Goal: Book appointment/travel/reservation

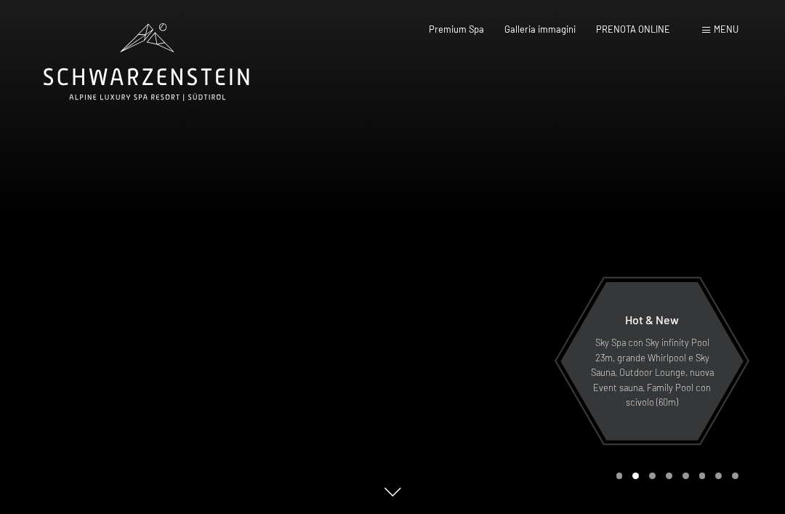
click at [641, 24] on span "PRENOTA ONLINE" at bounding box center [633, 29] width 74 height 12
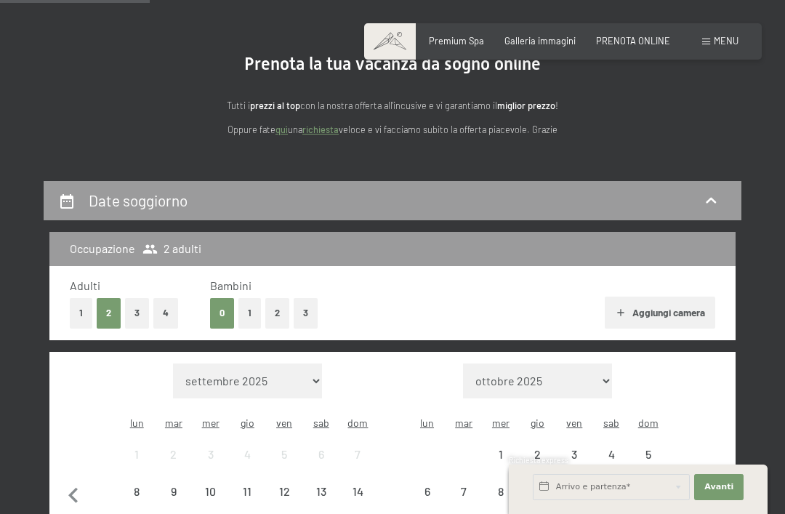
scroll to position [106, 0]
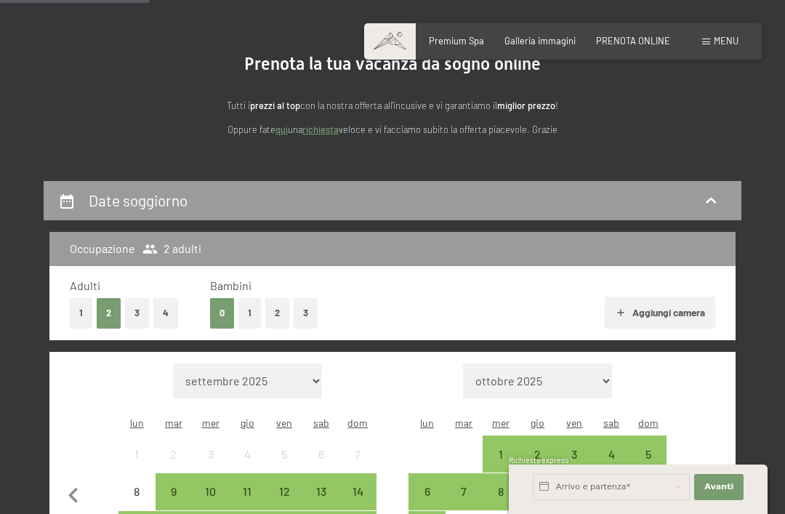
click at [581, 366] on select "ottobre 2025 novembre 2025 dicembre 2025 gennaio 2026 febbraio 2026 marzo 2026 …" at bounding box center [537, 381] width 149 height 35
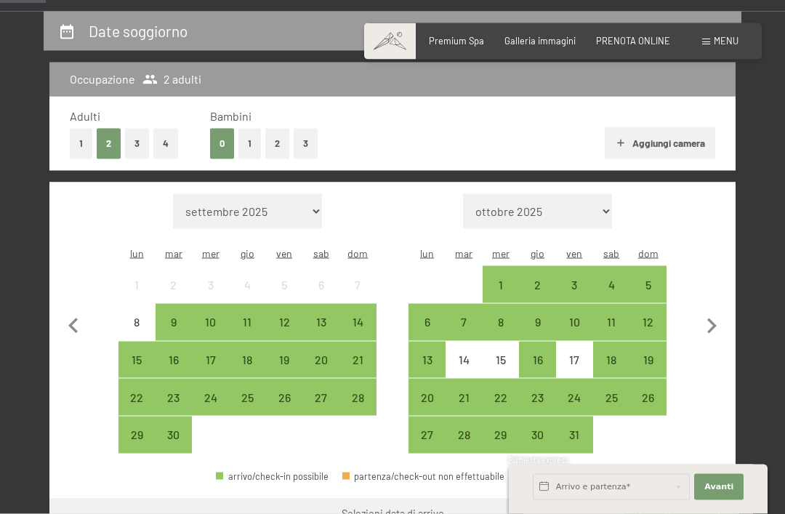
scroll to position [302, 0]
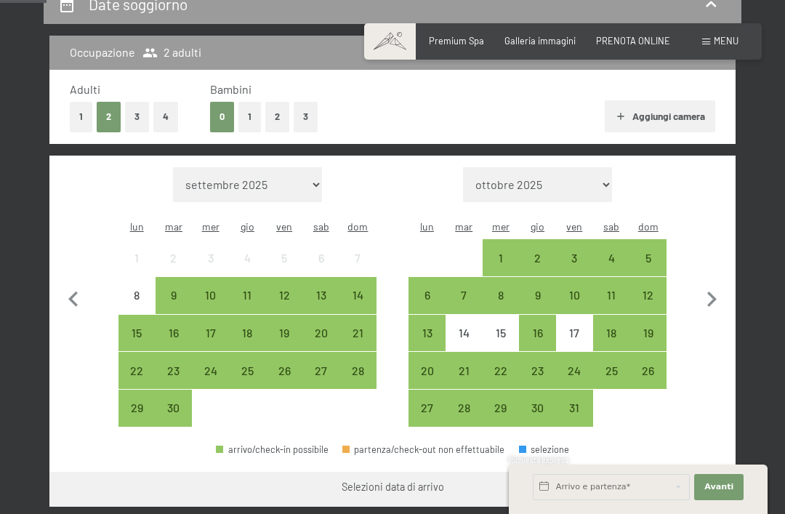
click at [716, 284] on icon "button" at bounding box center [712, 299] width 31 height 31
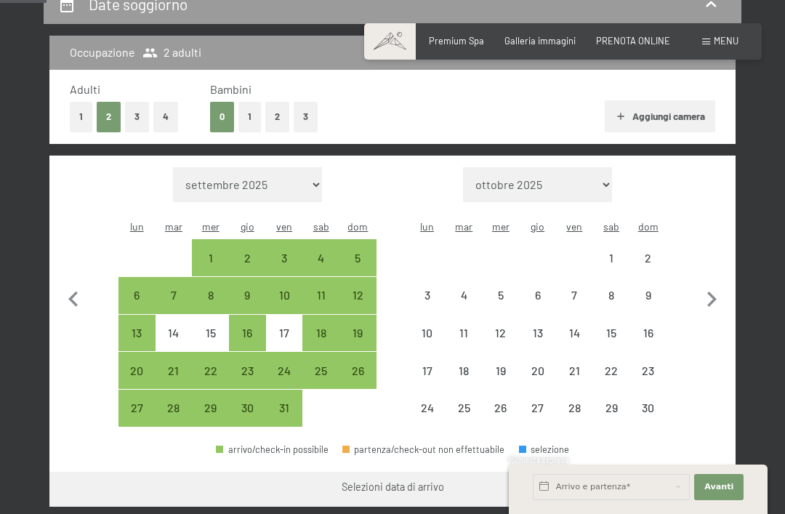
select select "2025-10-01"
select select "2025-11-01"
select select "2025-10-01"
select select "2025-11-01"
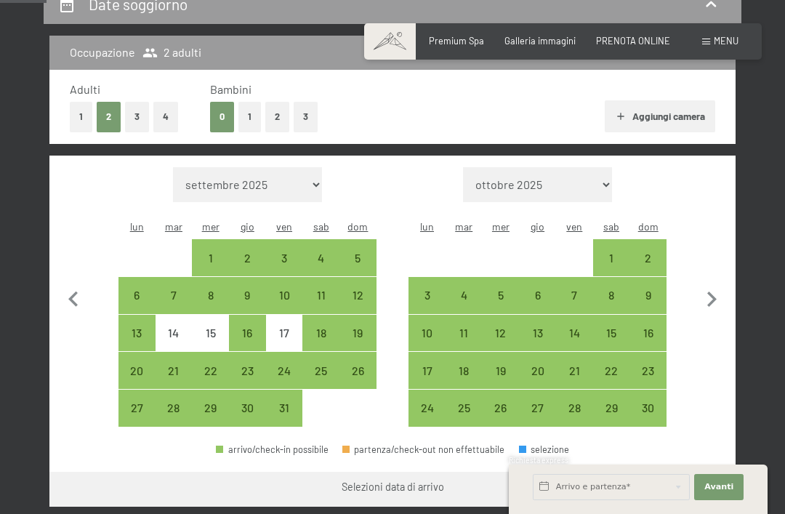
click at [285, 402] on div "31" at bounding box center [285, 419] width 34 height 34
select select "2025-10-01"
select select "2025-11-01"
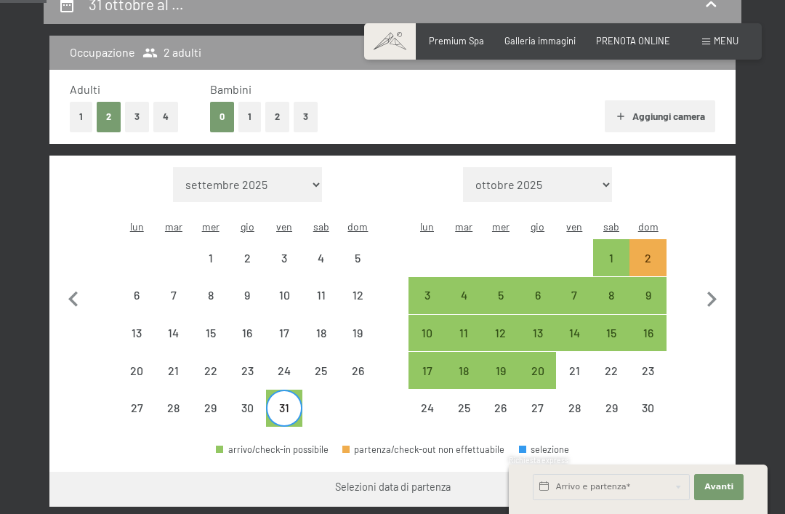
click at [657, 252] on div "2" at bounding box center [648, 269] width 34 height 34
select select "2025-10-01"
select select "2025-11-01"
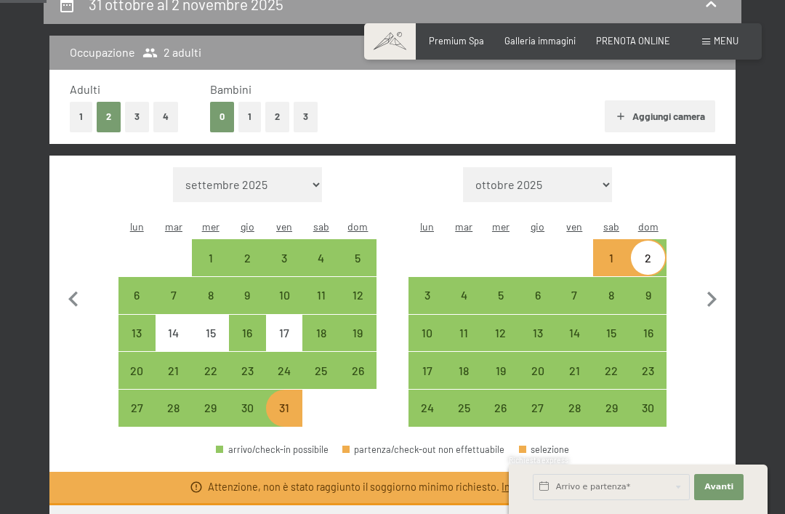
click at [697, 505] on button "Vai a «Camera»" at bounding box center [680, 522] width 111 height 35
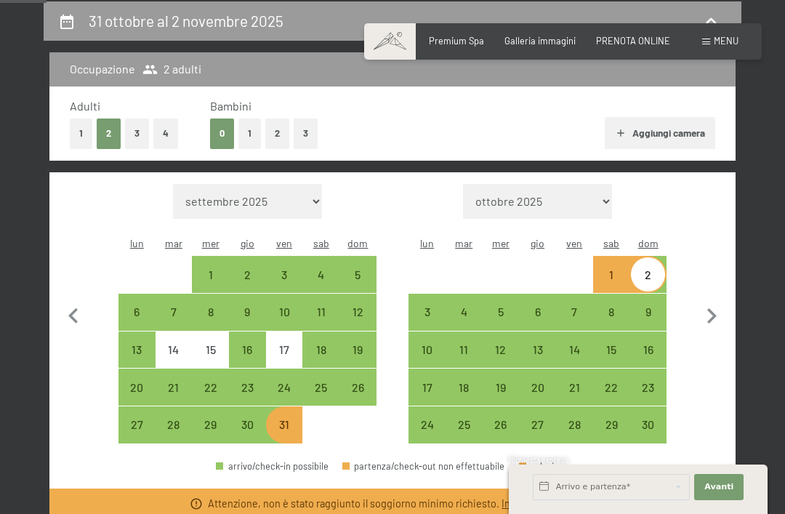
select select "2025-10-01"
select select "2025-11-01"
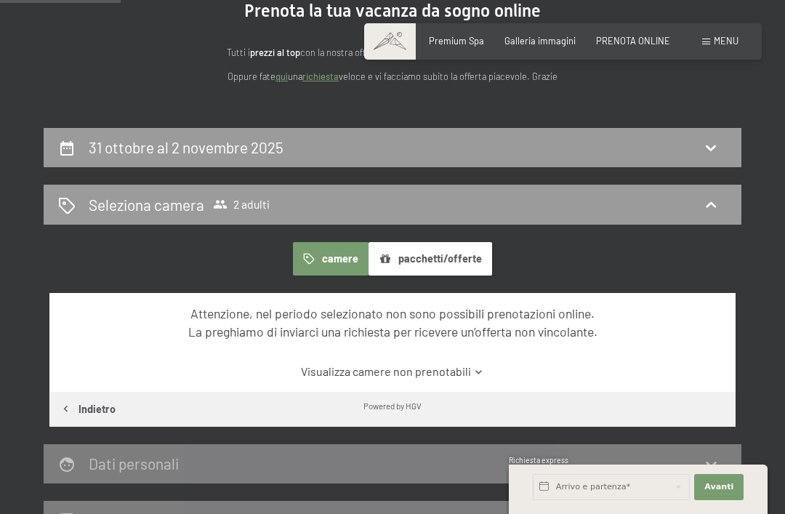
scroll to position [151, 0]
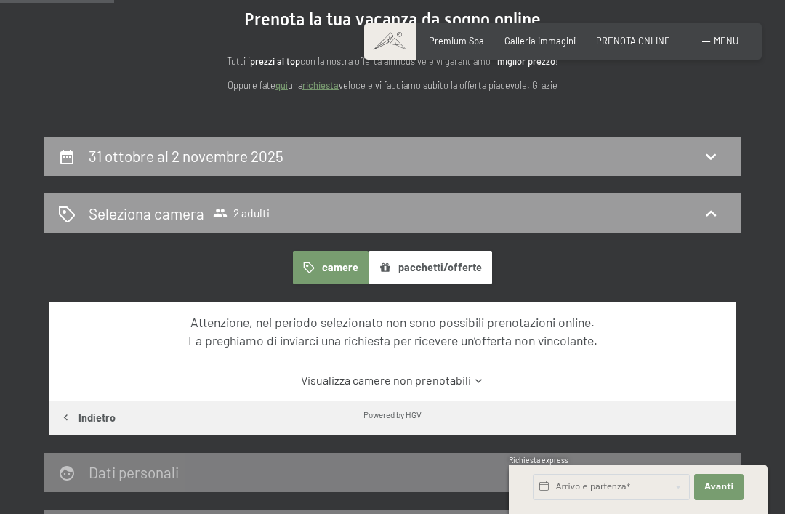
click at [705, 222] on div "Seleziona camera 2 adulti" at bounding box center [392, 213] width 669 height 21
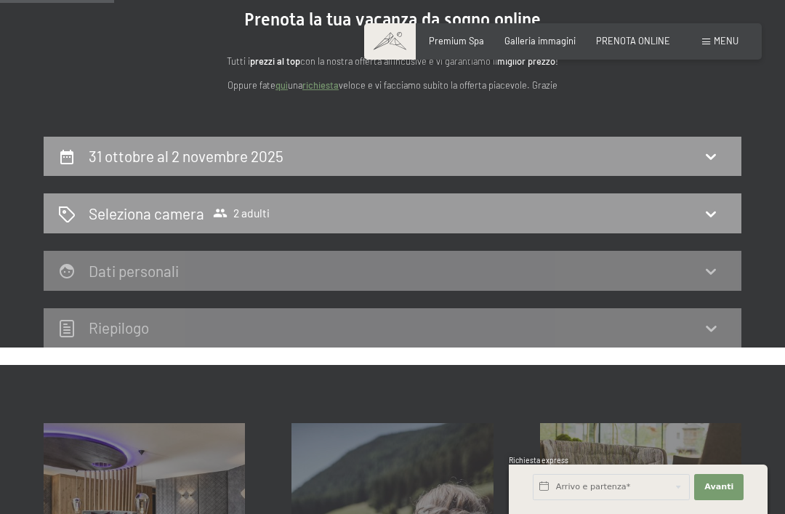
click at [715, 217] on icon at bounding box center [710, 213] width 17 height 17
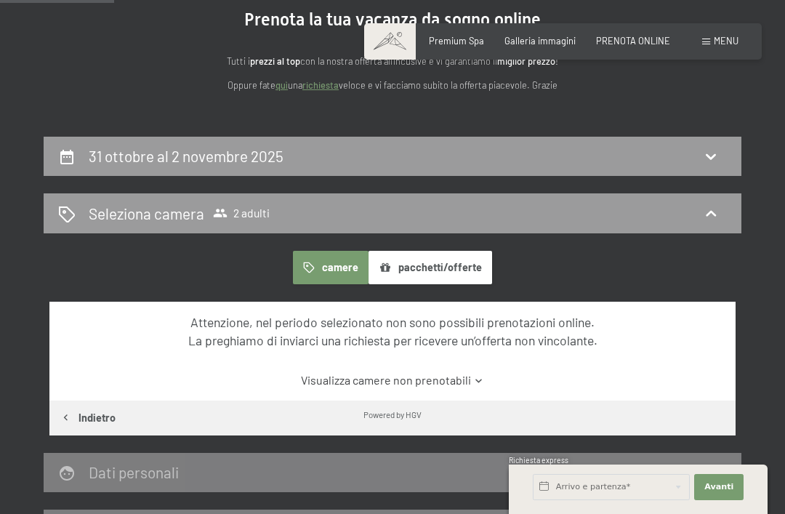
click at [440, 382] on link "Visualizza camere non prenotabili" at bounding box center [392, 380] width 645 height 16
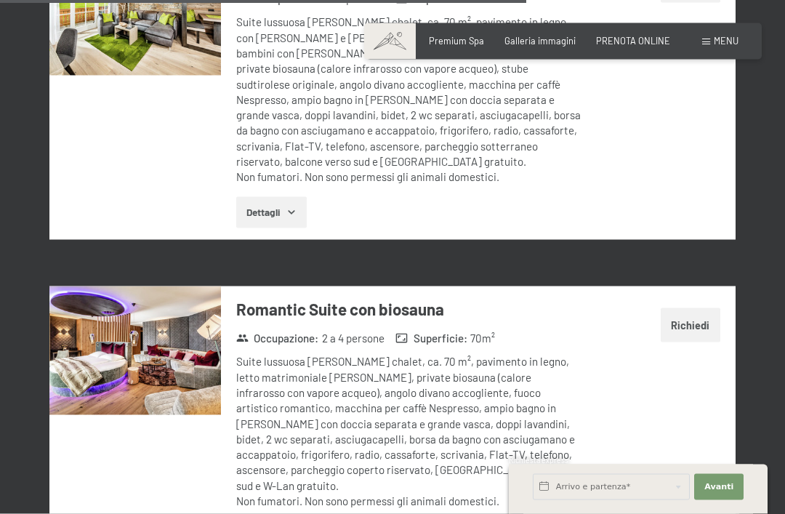
scroll to position [3220, 0]
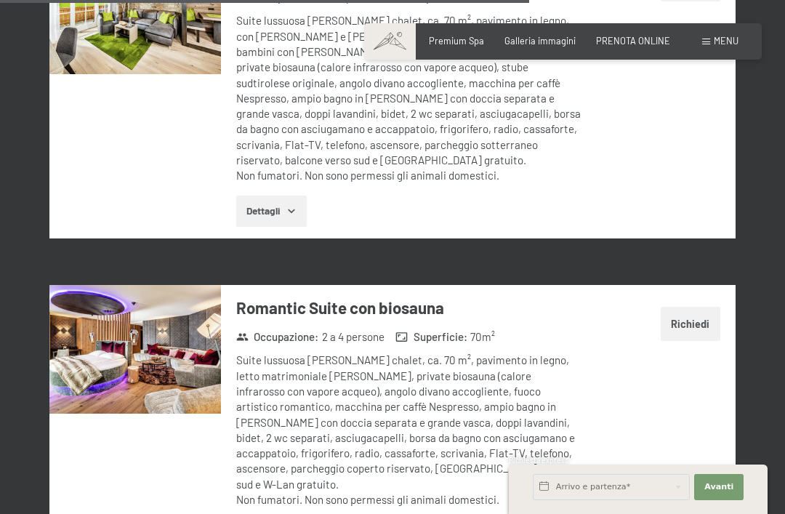
click at [113, 299] on img at bounding box center [135, 349] width 172 height 129
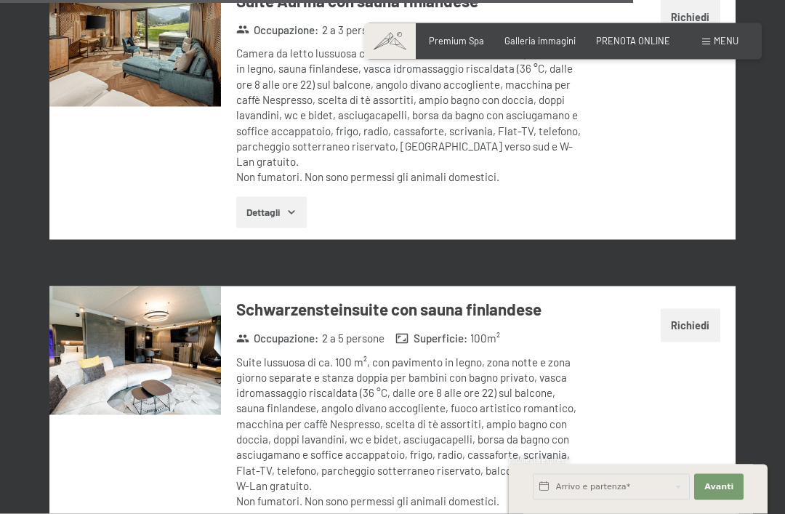
scroll to position [3854, 0]
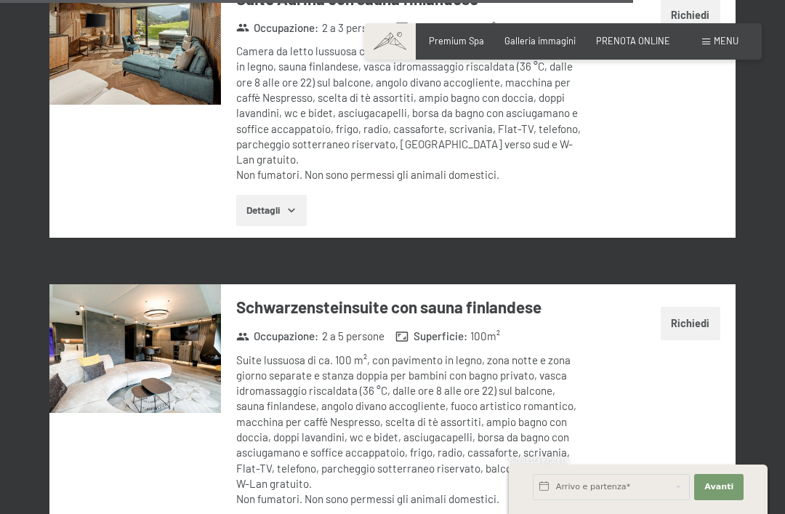
click at [157, 284] on img at bounding box center [135, 348] width 172 height 129
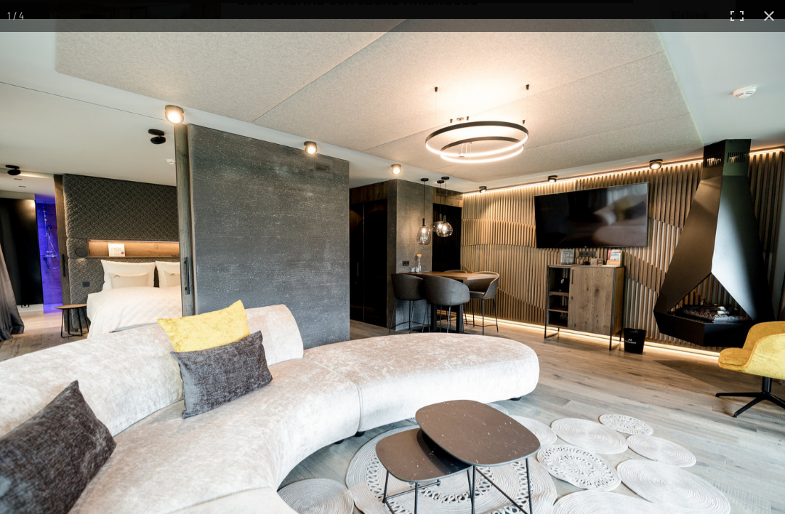
click at [759, 270] on img at bounding box center [392, 281] width 785 height 524
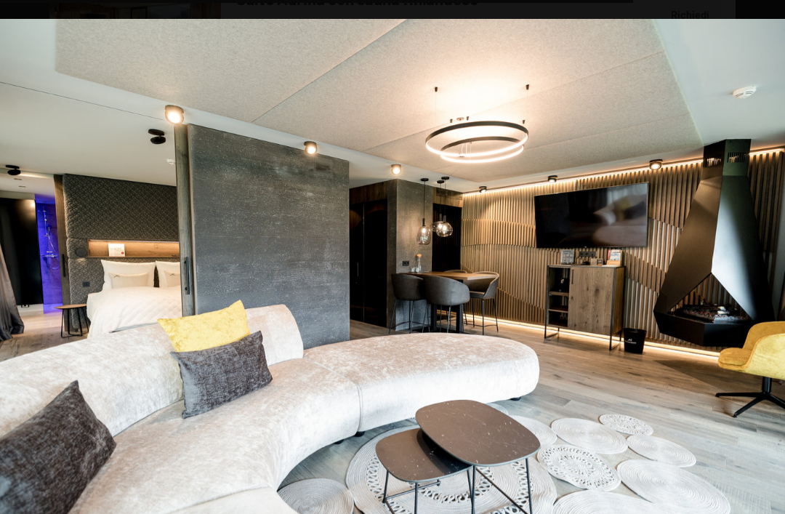
click at [762, 74] on img at bounding box center [392, 281] width 785 height 524
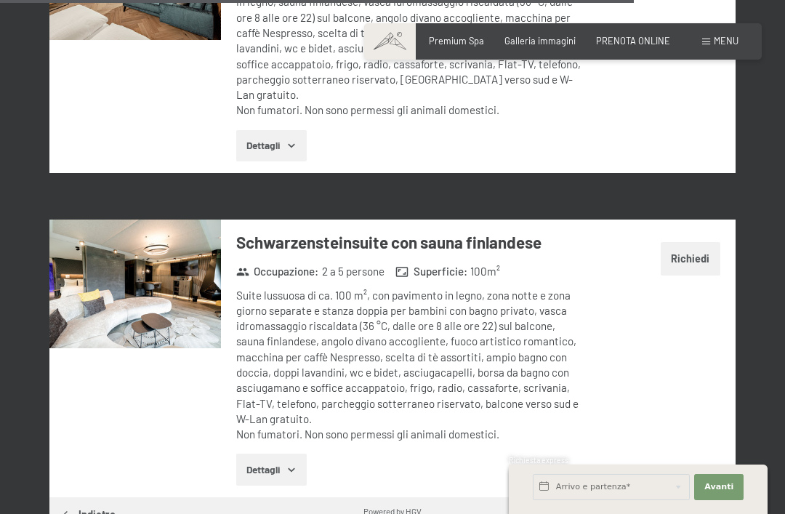
scroll to position [3934, 0]
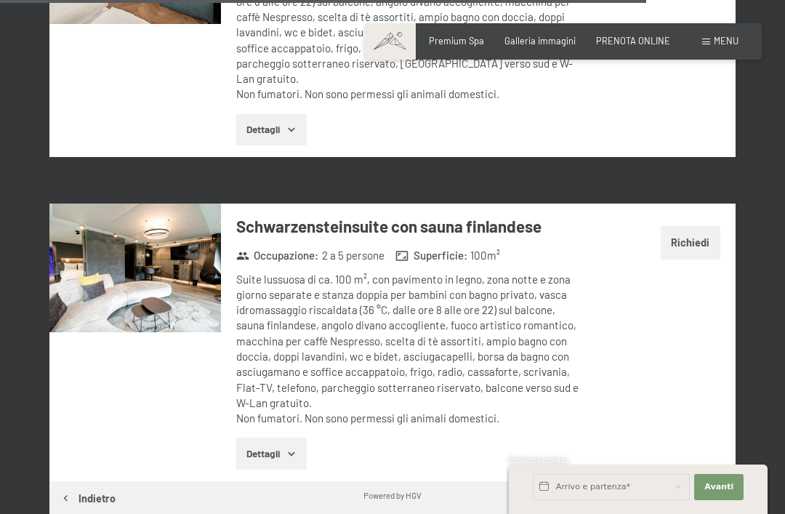
click at [307, 438] on button "Dettagli" at bounding box center [271, 454] width 71 height 32
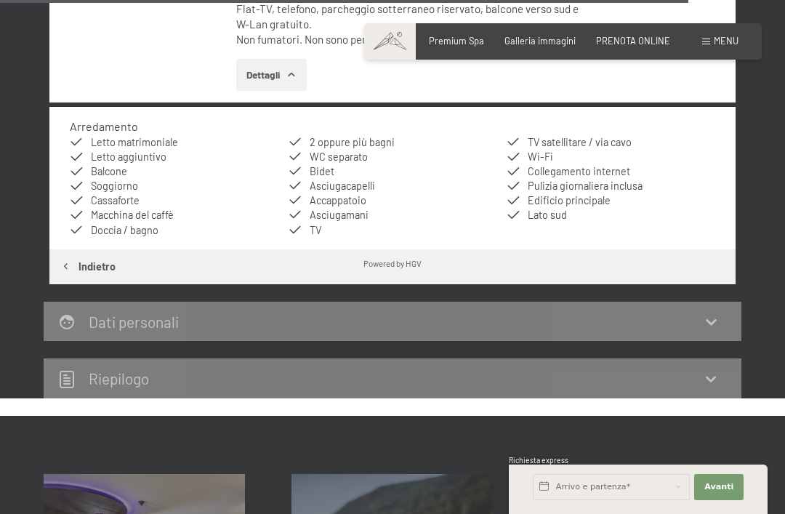
scroll to position [4291, 0]
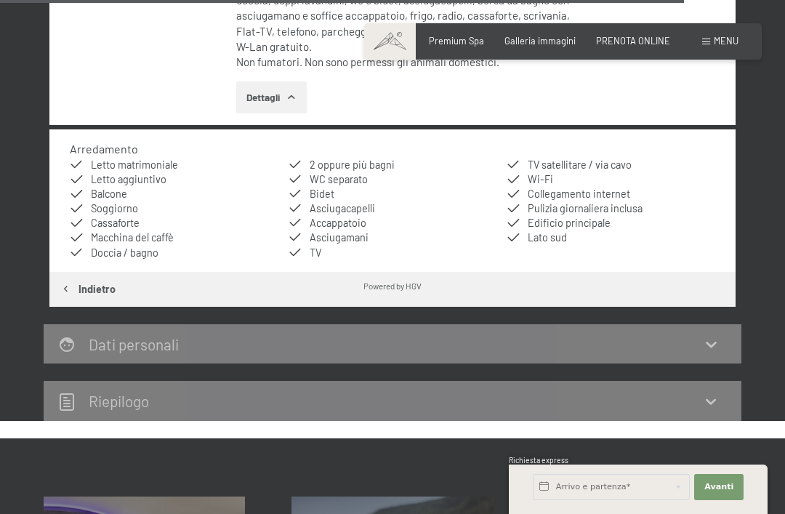
click at [725, 390] on div "Riepilogo" at bounding box center [392, 400] width 669 height 21
click at [706, 393] on icon at bounding box center [710, 401] width 17 height 17
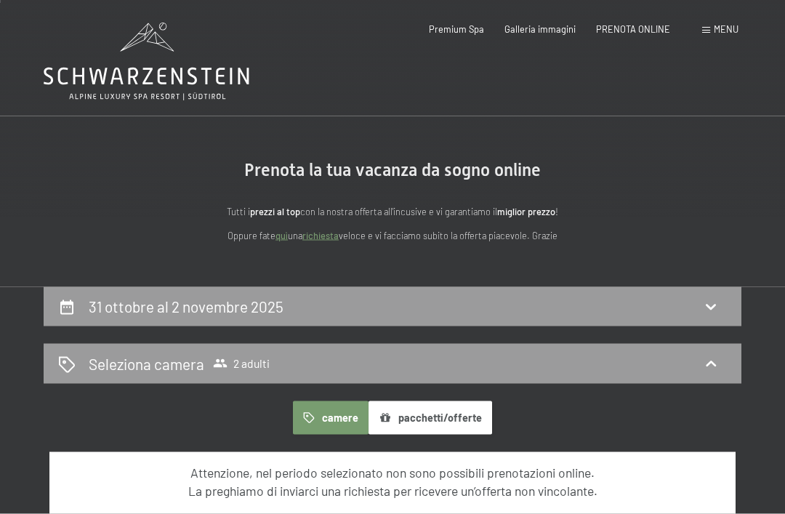
scroll to position [0, 0]
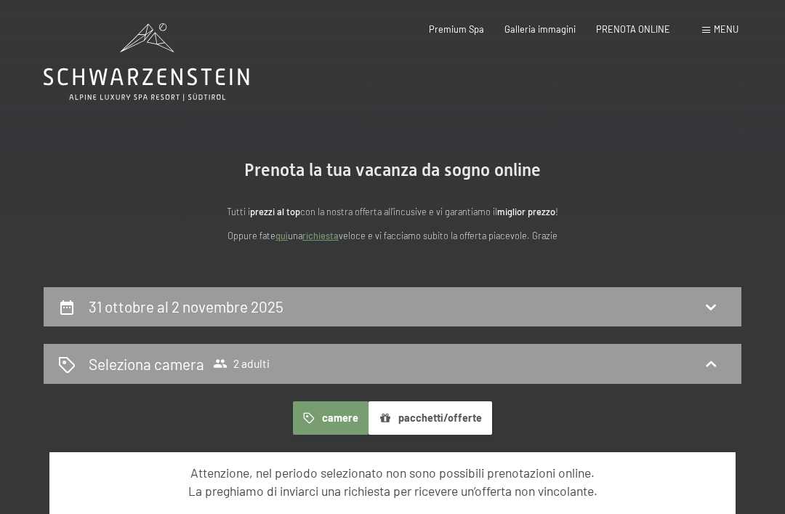
click at [556, 33] on span "Galleria immagini" at bounding box center [540, 29] width 71 height 12
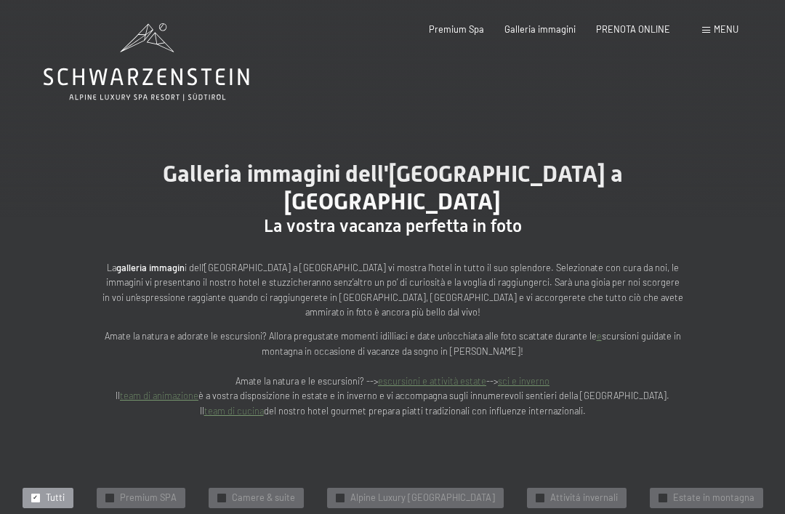
click at [651, 24] on span "PRENOTA ONLINE" at bounding box center [633, 29] width 74 height 12
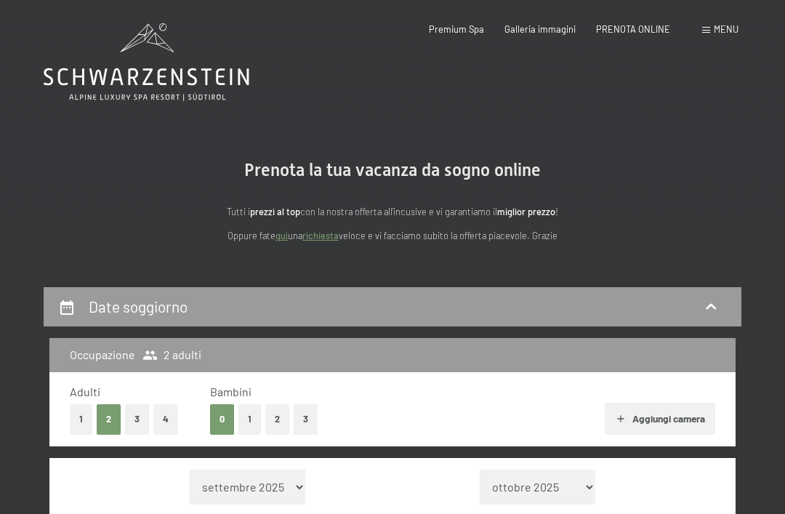
click at [720, 28] on span "Menu" at bounding box center [726, 29] width 25 height 12
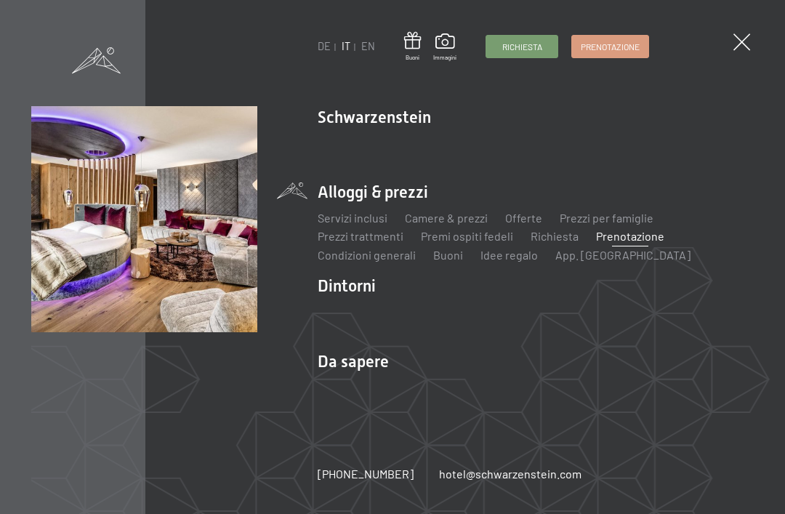
click at [476, 239] on link "Premi ospiti fedeli" at bounding box center [467, 236] width 92 height 14
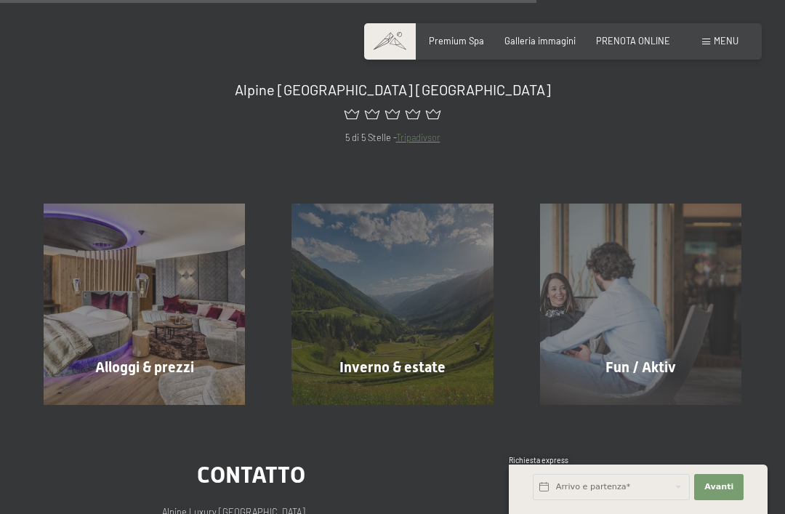
scroll to position [894, 0]
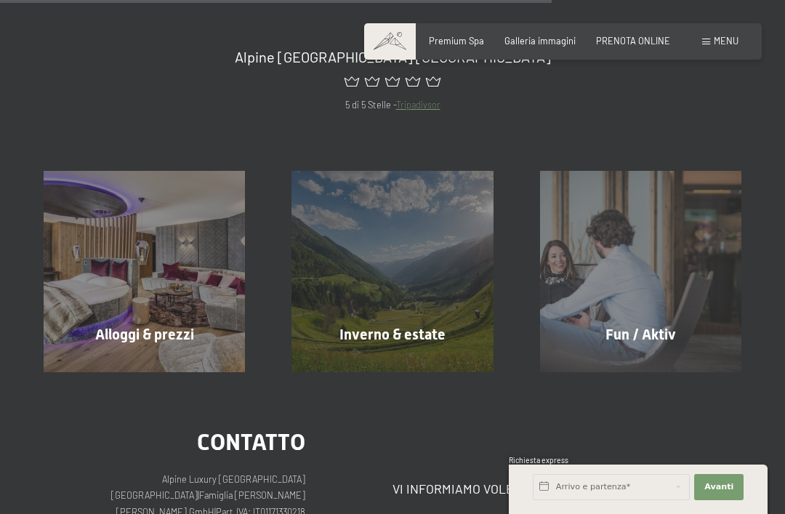
click at [193, 326] on span "Alloggi & prezzi" at bounding box center [144, 334] width 99 height 17
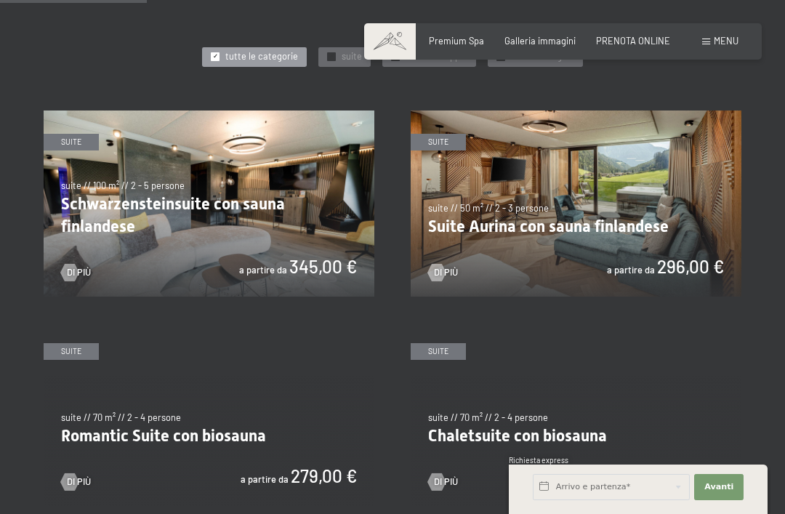
scroll to position [626, 0]
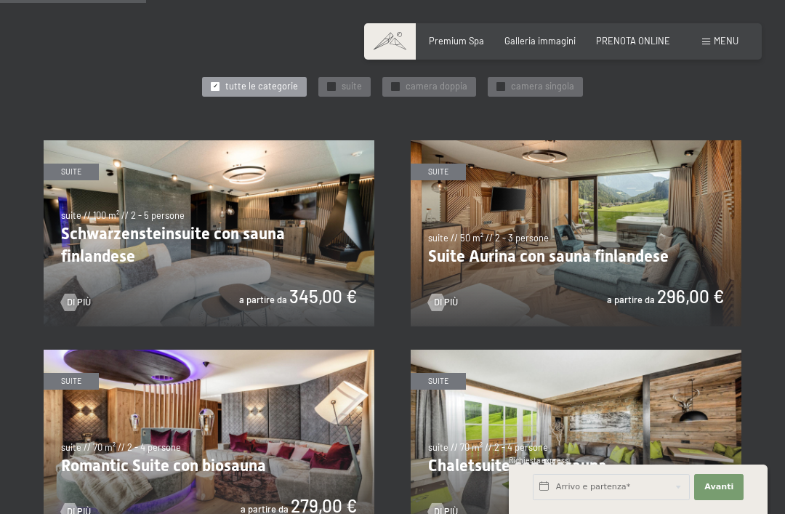
click at [676, 226] on img at bounding box center [576, 233] width 331 height 186
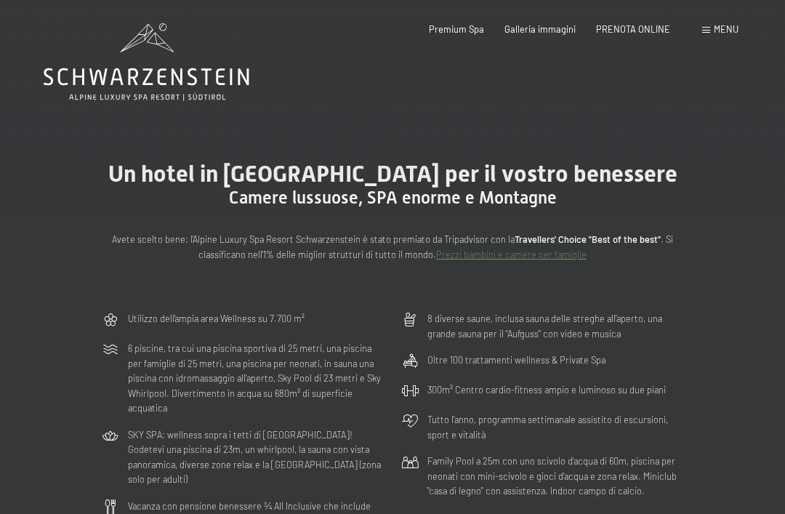
click at [723, 34] on span "Menu" at bounding box center [726, 29] width 25 height 12
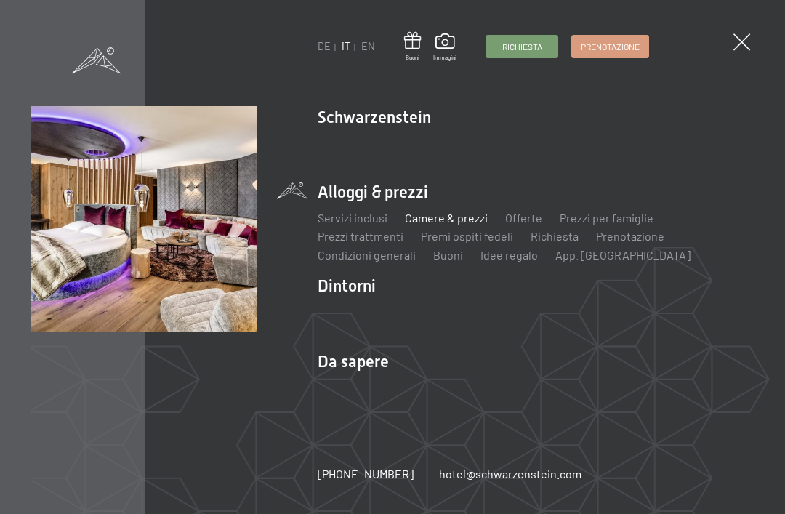
click at [467, 218] on link "Camere & prezzi" at bounding box center [446, 218] width 83 height 14
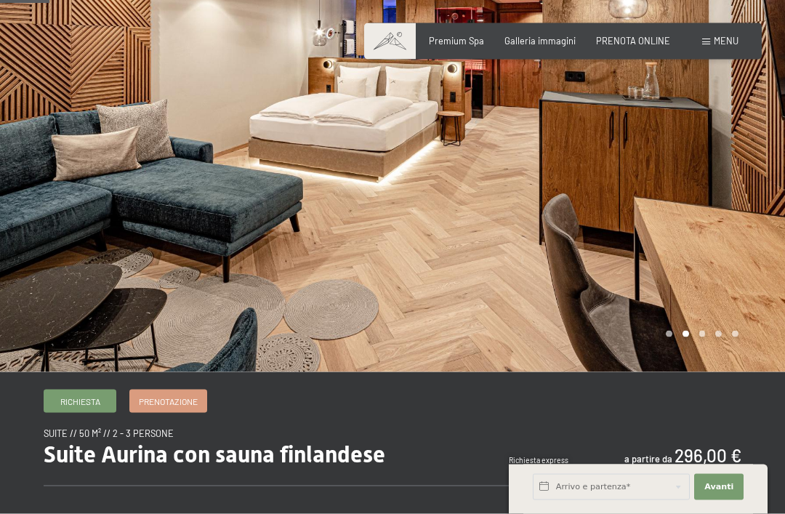
scroll to position [95, 0]
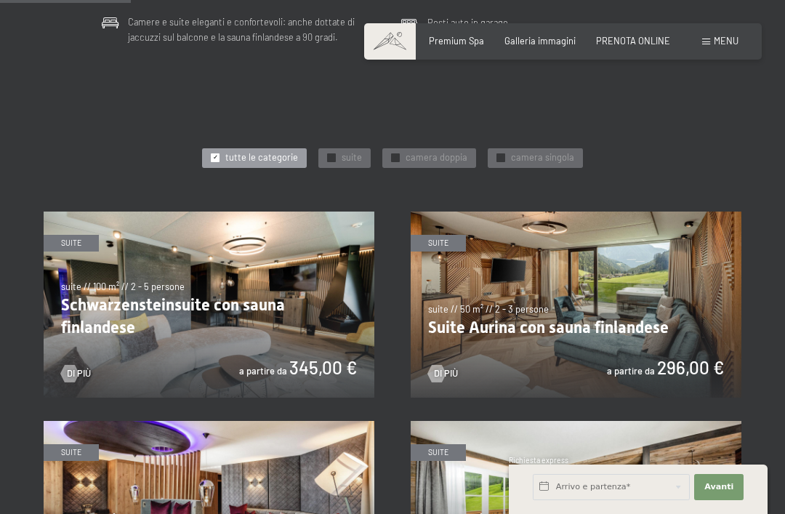
scroll to position [554, 0]
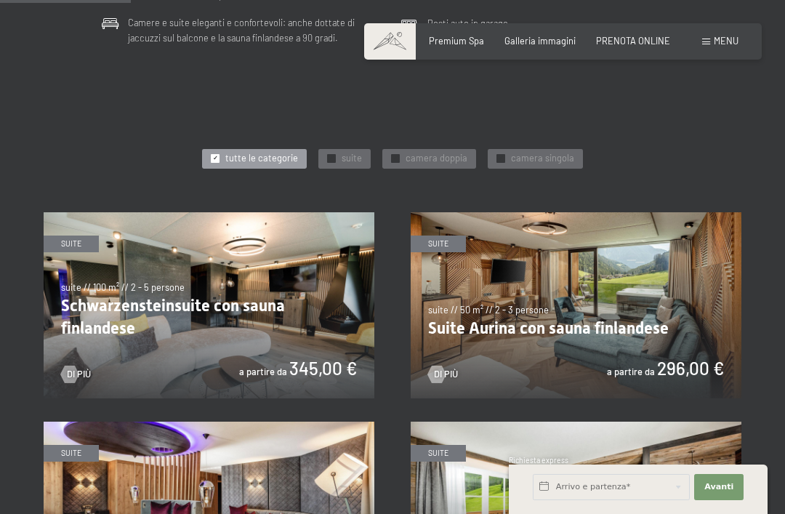
click at [339, 153] on div "✓ suite" at bounding box center [344, 159] width 52 height 20
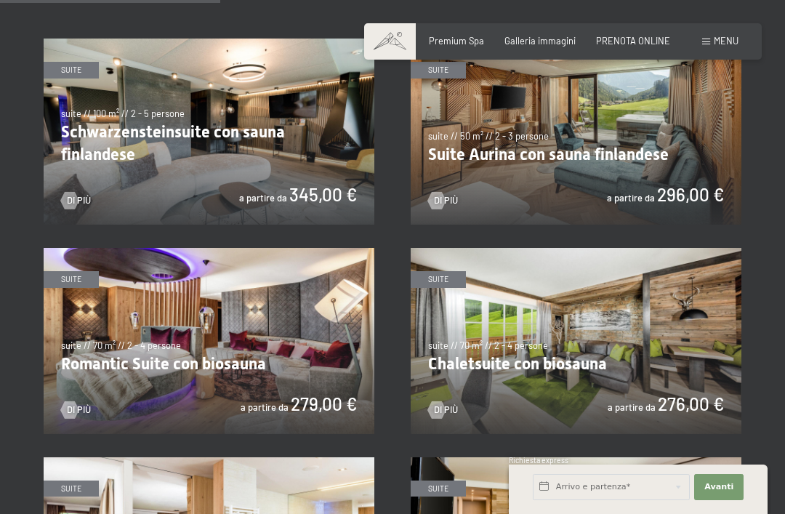
scroll to position [742, 0]
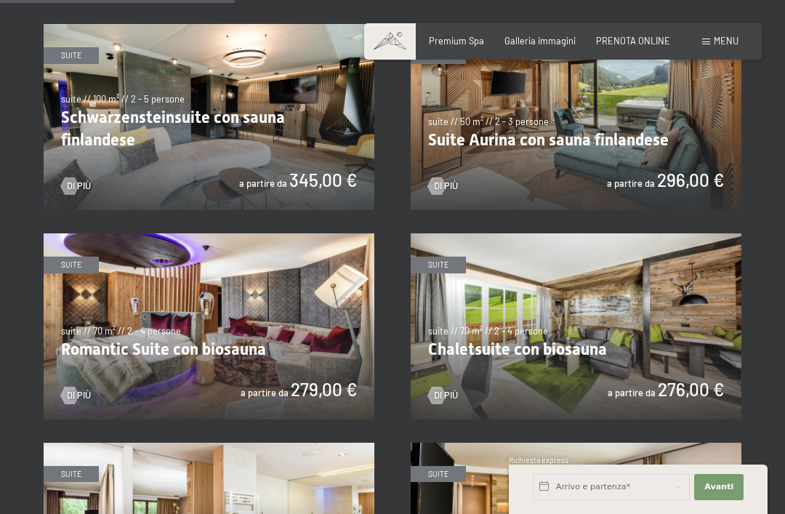
click at [676, 292] on img at bounding box center [576, 326] width 331 height 186
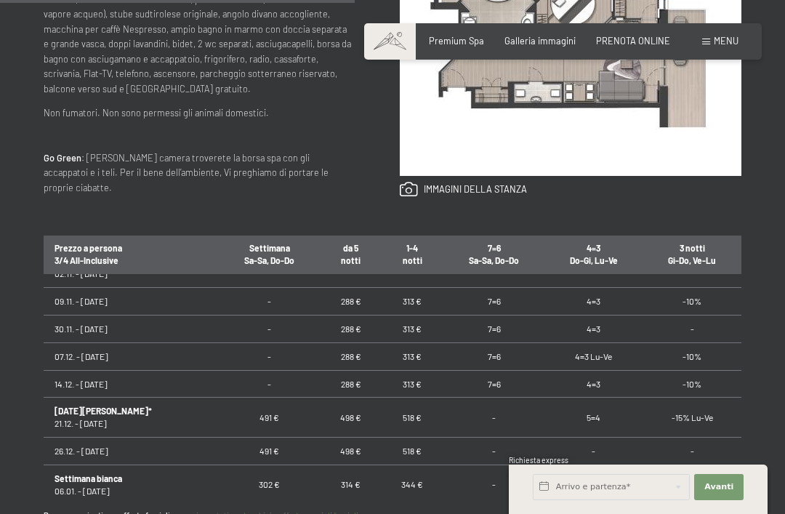
scroll to position [177, 0]
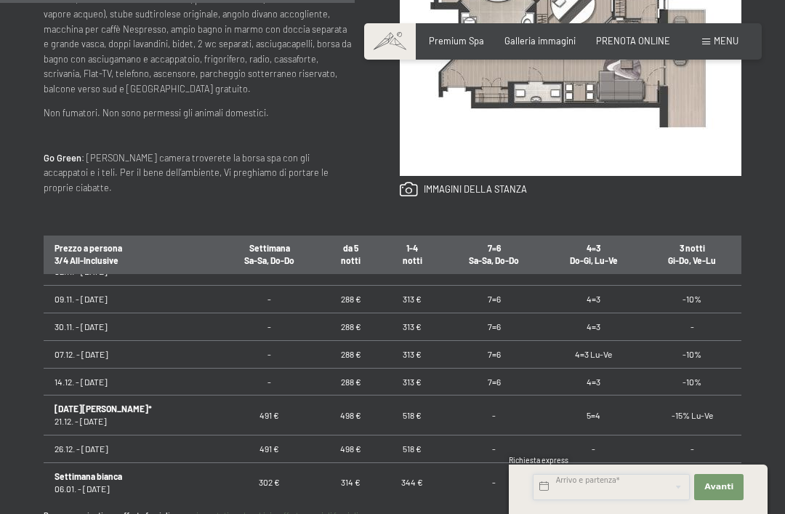
click at [643, 500] on input "text" at bounding box center [611, 487] width 157 height 26
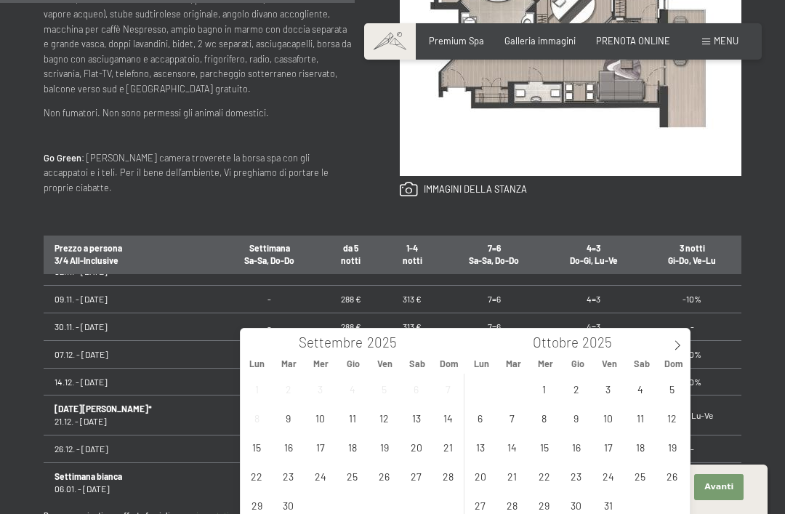
click at [676, 345] on icon at bounding box center [678, 345] width 10 height 10
click at [387, 511] on span "31" at bounding box center [384, 505] width 28 height 28
click at [680, 393] on span "2" at bounding box center [672, 388] width 28 height 28
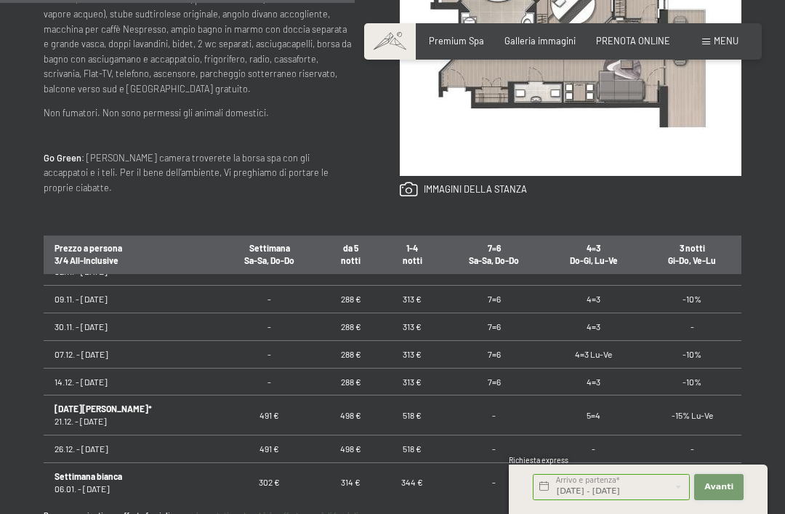
click at [726, 493] on span "Avanti" at bounding box center [719, 487] width 29 height 12
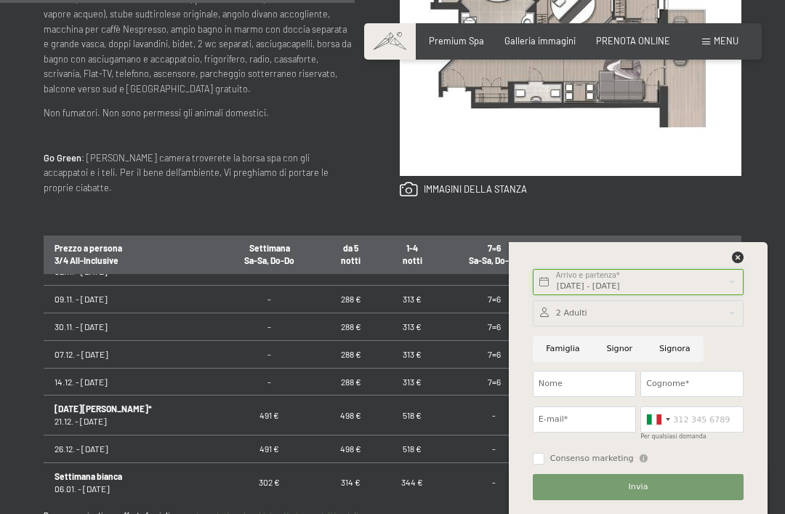
click at [673, 295] on input "[DATE] - [DATE]" at bounding box center [638, 282] width 211 height 26
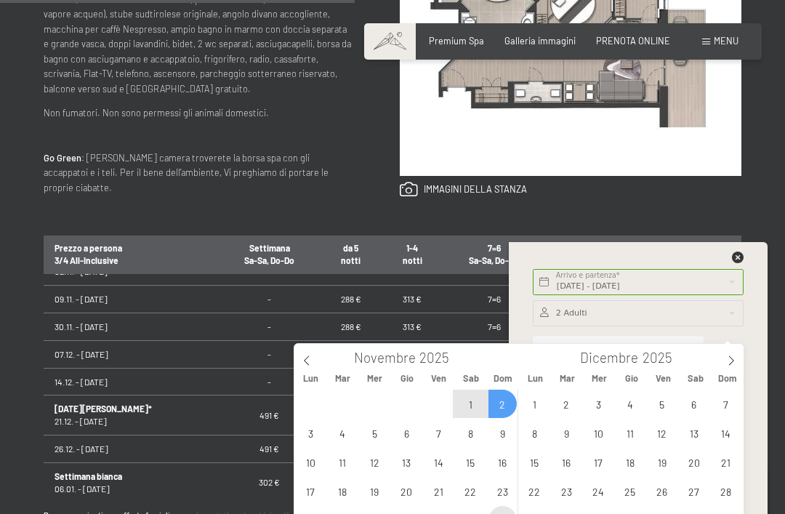
click at [510, 513] on span "30" at bounding box center [503, 520] width 28 height 28
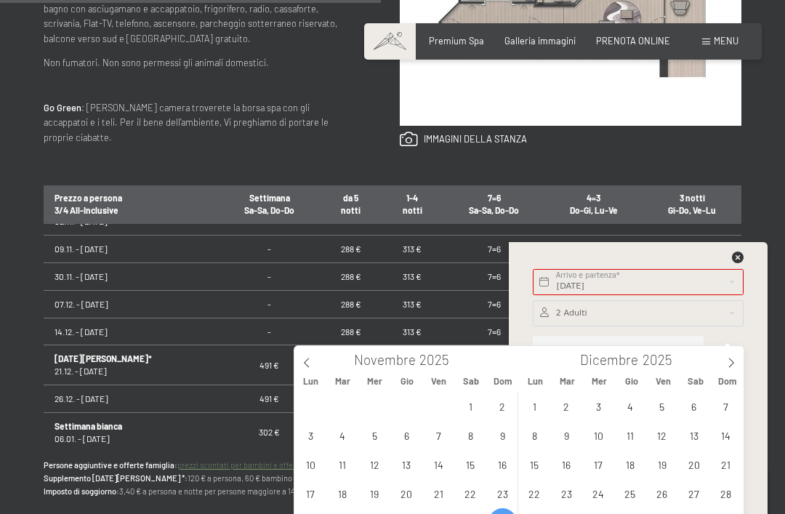
scroll to position [758, 0]
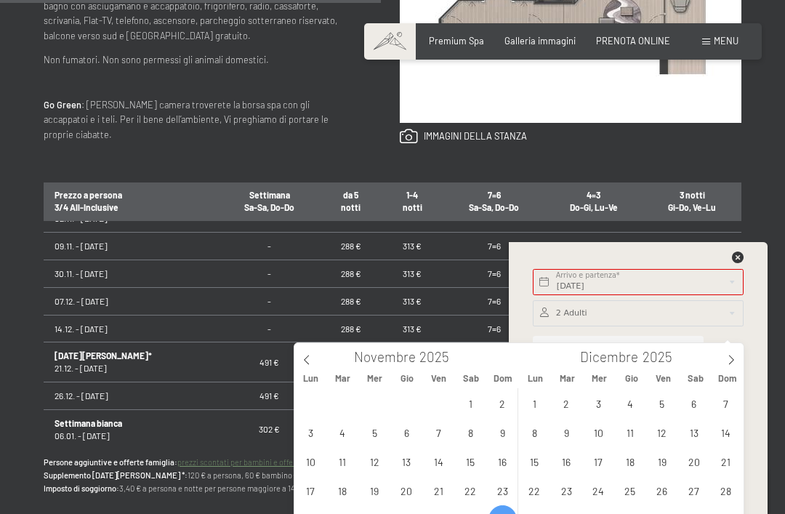
click at [316, 356] on span at bounding box center [306, 355] width 25 height 25
click at [451, 513] on span "31" at bounding box center [439, 519] width 28 height 28
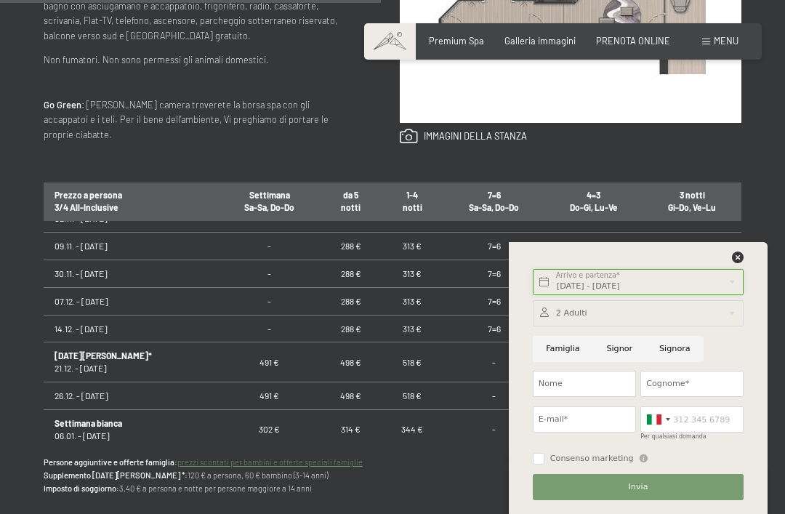
click at [682, 295] on input "[DATE] - [DATE]" at bounding box center [638, 282] width 211 height 26
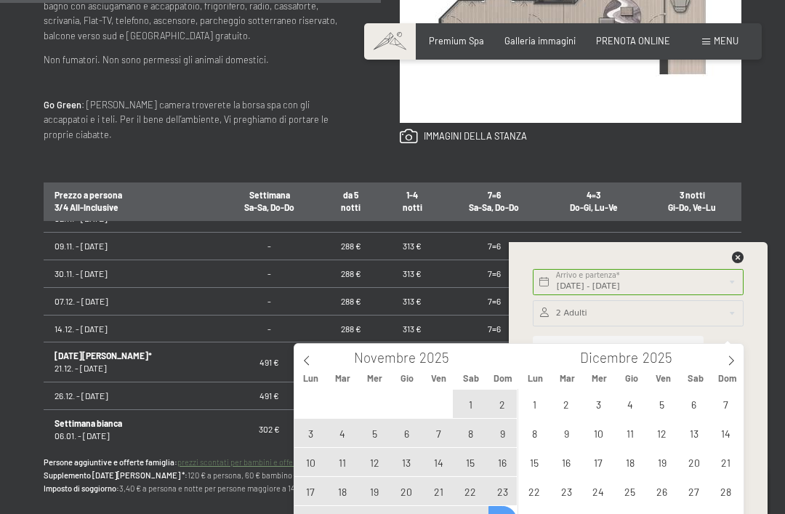
click at [507, 398] on span "2" at bounding box center [503, 404] width 28 height 28
type input "[DATE]"
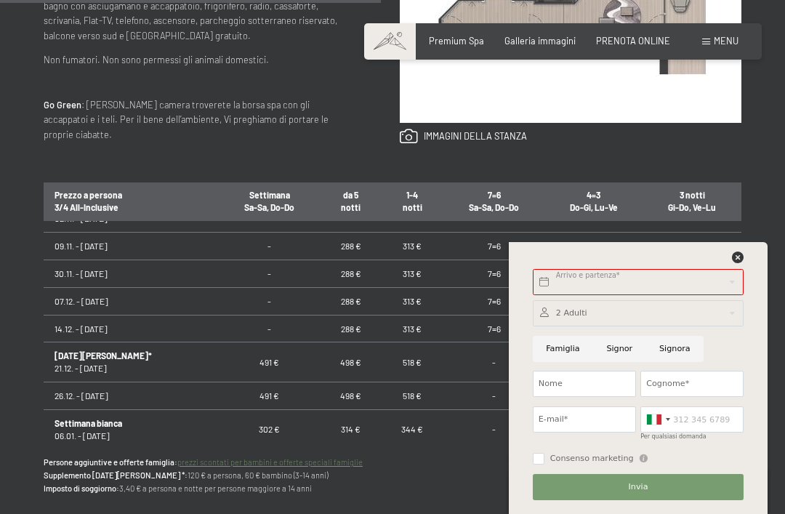
click at [676, 276] on td "-" at bounding box center [692, 274] width 98 height 28
click at [657, 295] on input "text" at bounding box center [638, 282] width 211 height 26
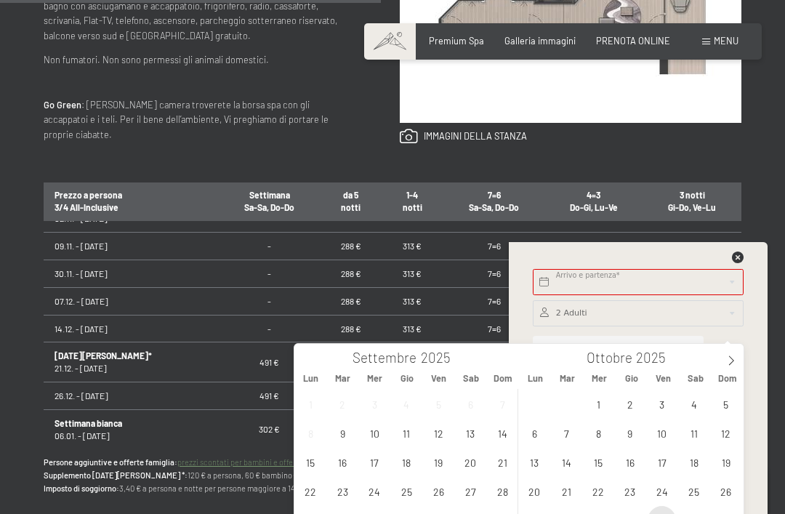
click at [667, 513] on span "31" at bounding box center [662, 520] width 28 height 28
click at [735, 358] on icon at bounding box center [731, 361] width 10 height 10
click at [729, 399] on span "2" at bounding box center [726, 404] width 28 height 28
type input "[DATE] - [DATE]"
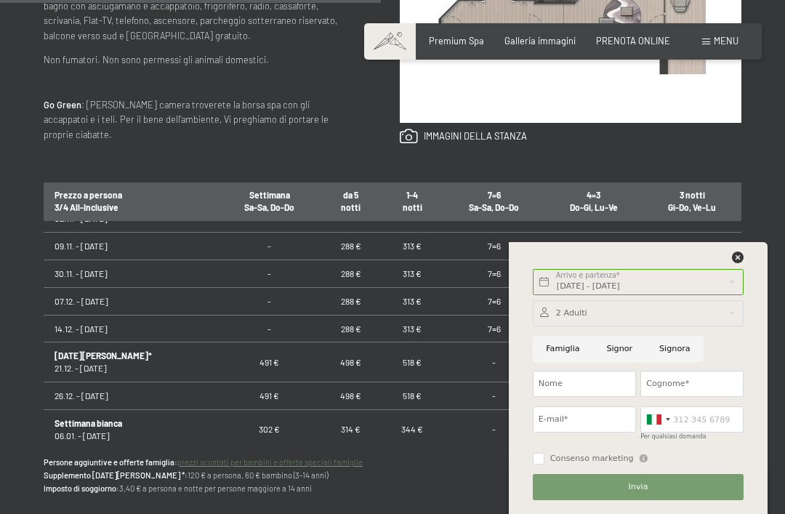
click at [689, 326] on div at bounding box center [638, 313] width 211 height 26
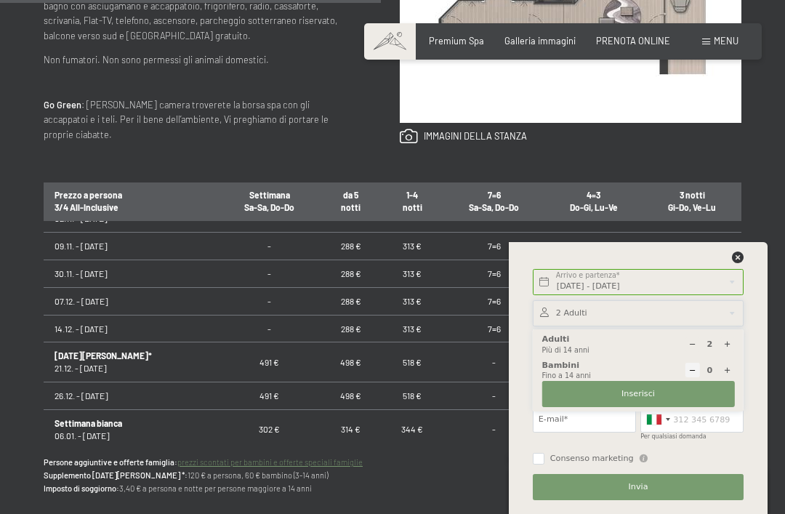
click at [731, 348] on icon at bounding box center [727, 344] width 8 height 8
type input "3"
click at [689, 407] on button "Inserisci" at bounding box center [638, 394] width 193 height 26
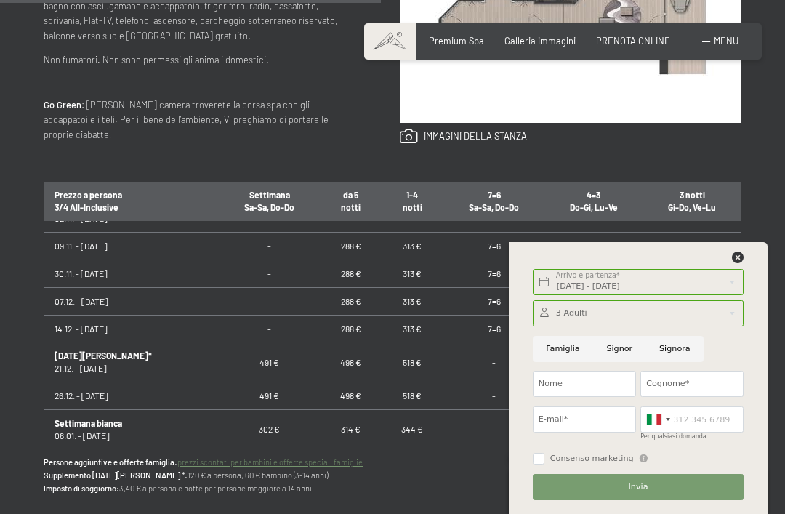
click at [617, 362] on input "Signor" at bounding box center [619, 349] width 53 height 26
radio input "true"
click at [602, 397] on input "Nome" at bounding box center [584, 384] width 103 height 26
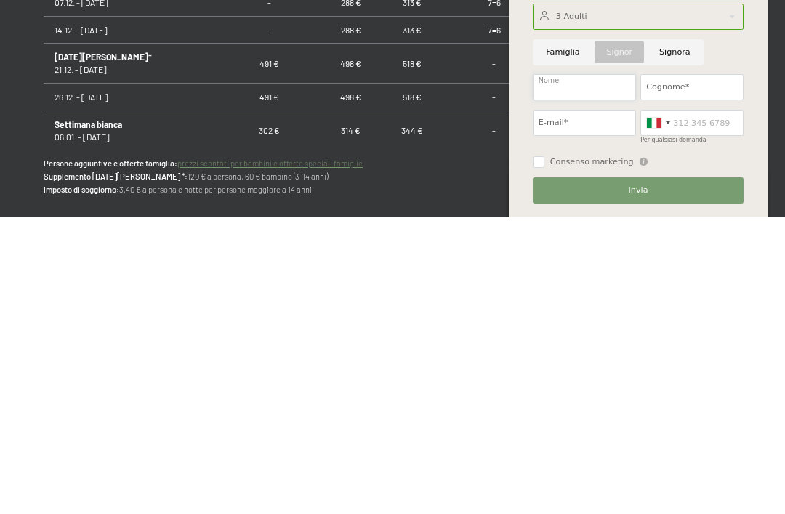
type input "[PERSON_NAME]"
type input "Palazzoli"
click at [585, 406] on input "E-mail*" at bounding box center [584, 419] width 103 height 26
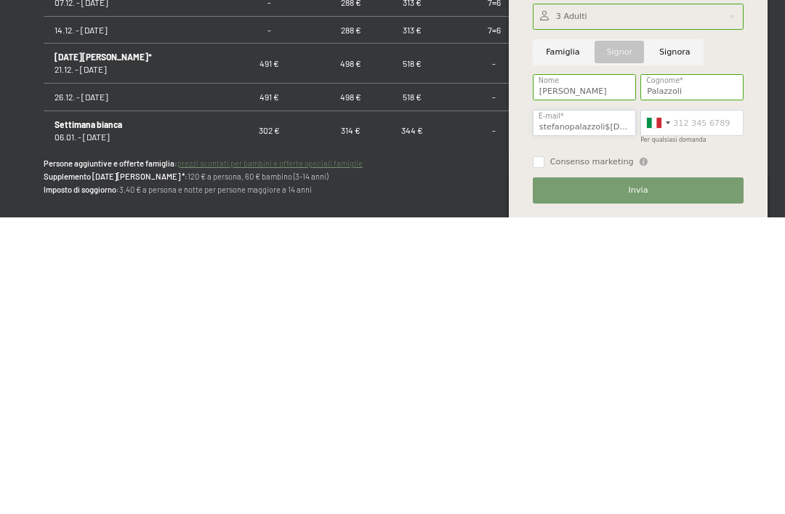
type input "stefanopalazzoli$[DOMAIN_NAME]"
click at [702, 406] on input "Per qualsiasi domanda" at bounding box center [692, 419] width 103 height 26
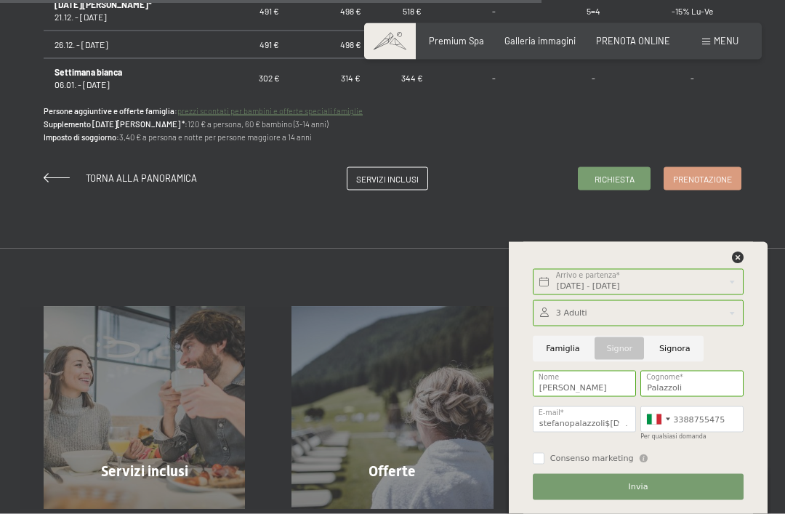
scroll to position [1123, 0]
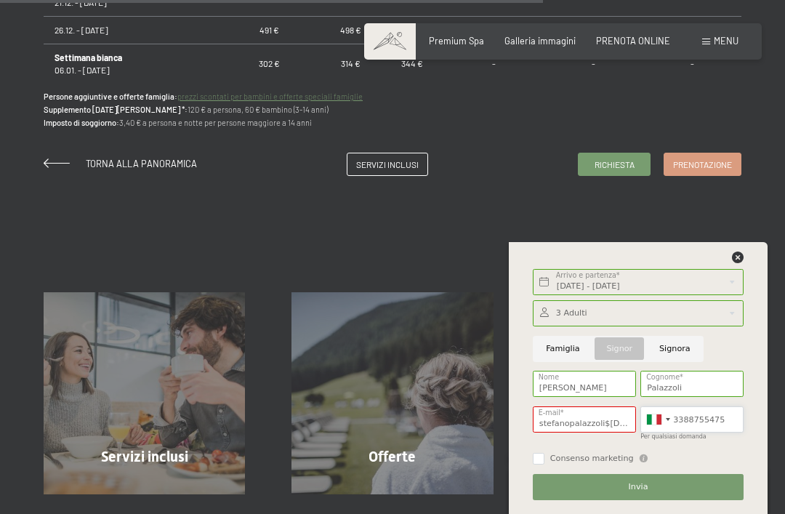
type input "3388755475"
click at [611, 433] on input "stefanopalazzoli$[DOMAIN_NAME]" at bounding box center [584, 419] width 103 height 26
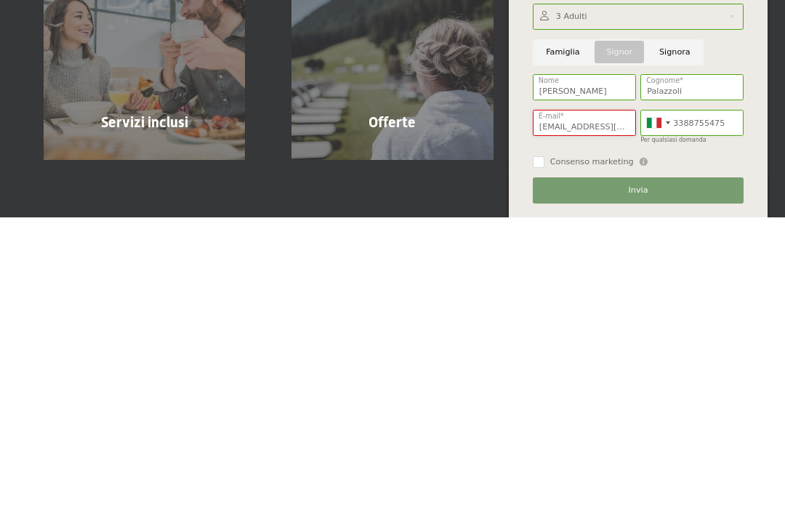
type input "[EMAIL_ADDRESS][DOMAIN_NAME]"
click at [683, 474] on button "Invia" at bounding box center [638, 487] width 211 height 26
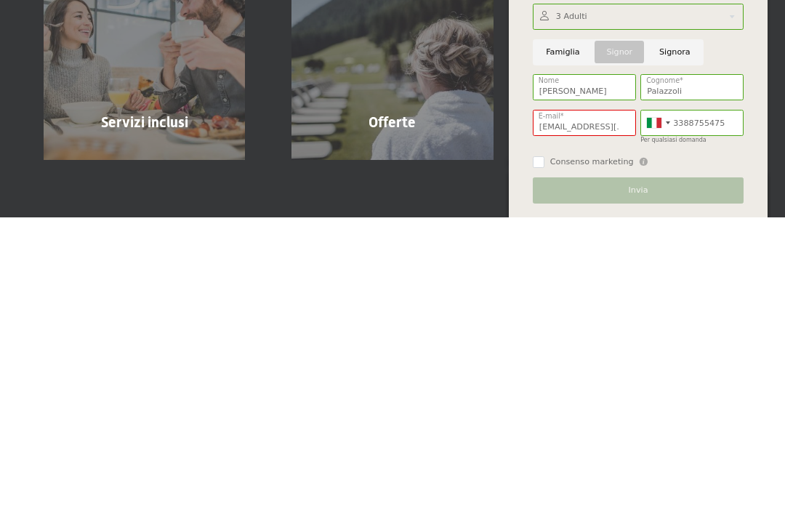
scroll to position [1458, 0]
